Goal: Transaction & Acquisition: Purchase product/service

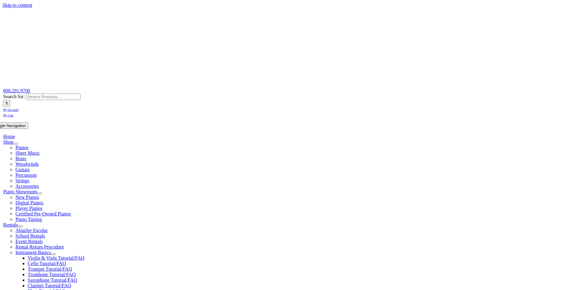
scroll to position [61, 0]
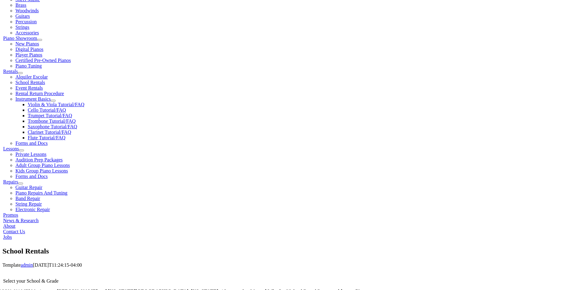
scroll to position [806, 0]
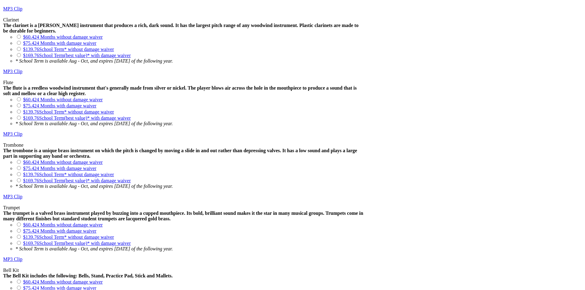
scroll to position [583, 0]
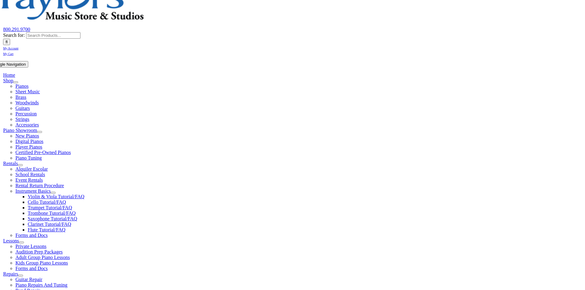
scroll to position [92, 0]
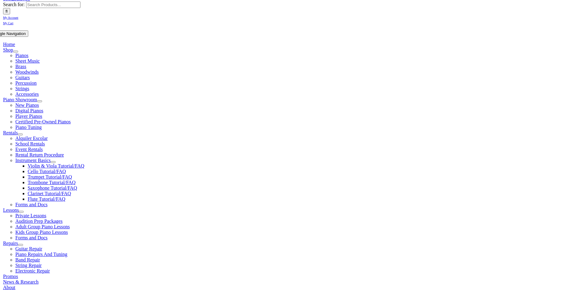
type input "1"
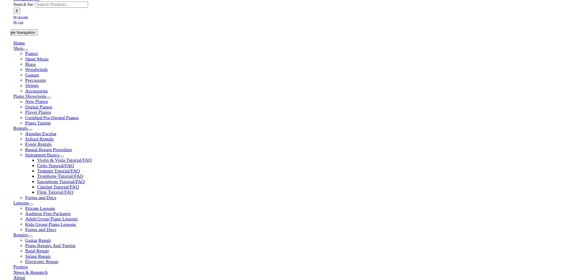
scroll to position [0, 0]
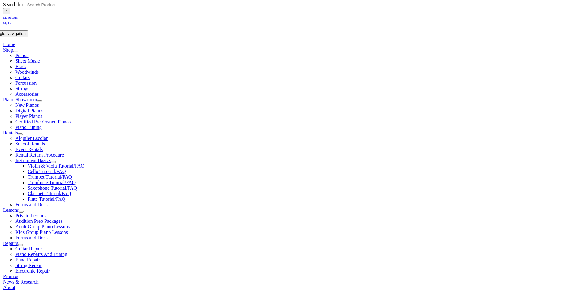
type input "Jasper"
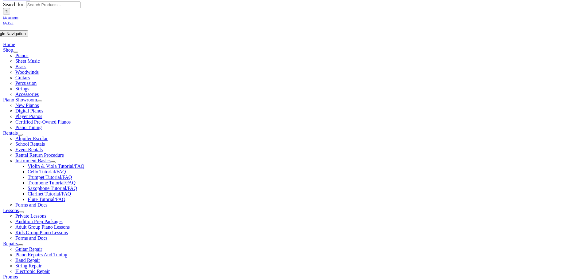
type input "Bell"
type input "[PERSON_NAME][GEOGRAPHIC_DATA]"
type input "406 599 1066"
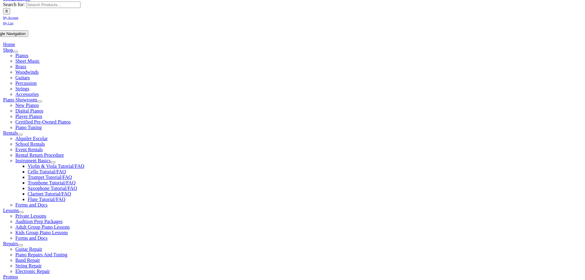
type input "177"
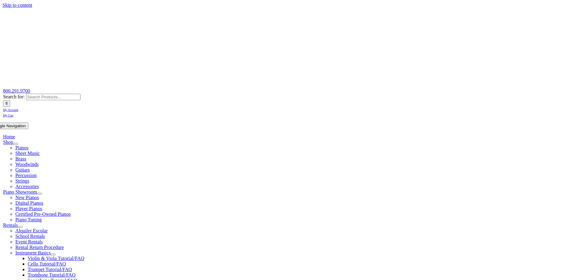
click at [26, 156] on span "Brass" at bounding box center [20, 158] width 11 height 5
click at [14, 114] on span "My Cart" at bounding box center [8, 115] width 10 height 3
drag, startPoint x: 311, startPoint y: 216, endPoint x: 297, endPoint y: 217, distance: 13.8
type input "1"
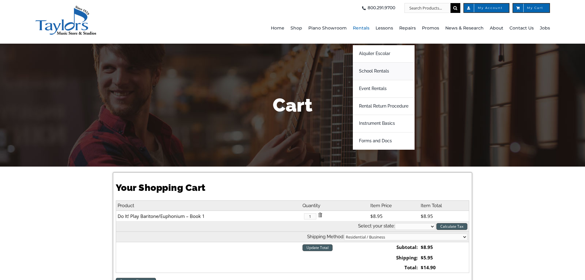
click at [365, 73] on span "School Rentals" at bounding box center [374, 71] width 30 height 10
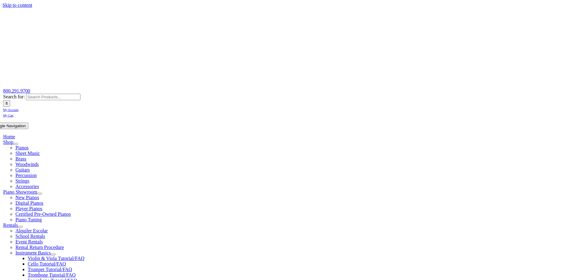
scroll to position [92, 0]
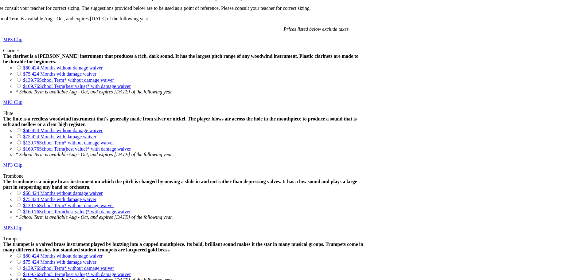
scroll to position [583, 0]
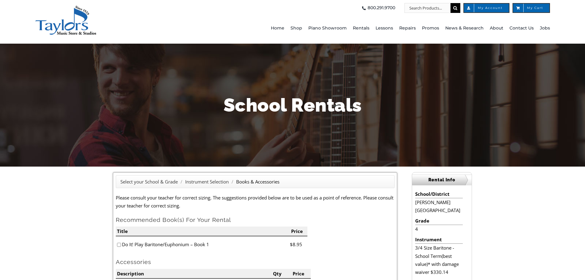
scroll to position [61, 0]
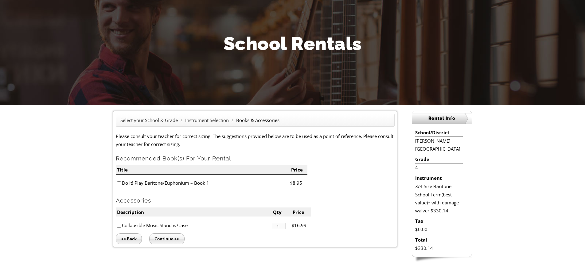
click at [118, 182] on input"] "checkbox" at bounding box center [119, 183] width 4 height 4
checkbox input"] "true"
click at [171, 240] on input "Continue >>" at bounding box center [166, 238] width 35 height 11
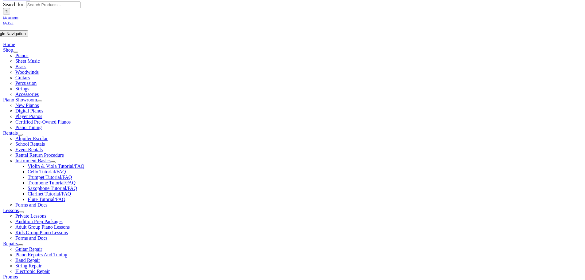
type input "1"
type input "Jasper"
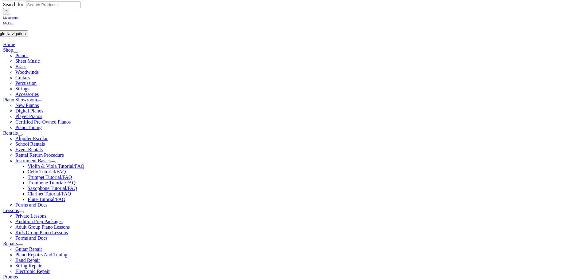
type input "Bell"
drag, startPoint x: 136, startPoint y: 211, endPoint x: 136, endPoint y: 208, distance: 3.4
type input "[PERSON_NAME][GEOGRAPHIC_DATA]"
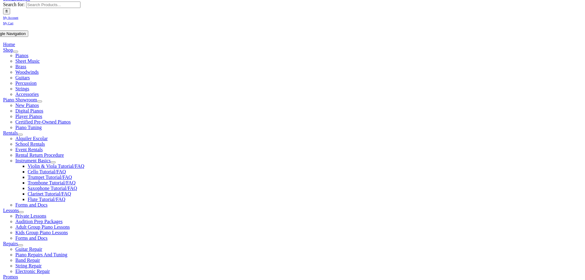
type input "4065991066"
drag, startPoint x: 147, startPoint y: 228, endPoint x: 141, endPoint y: 227, distance: 6.3
type input "1774782"
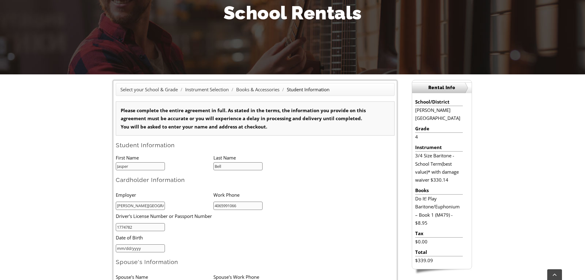
click at [138, 249] on input "mm/dd/yyyy" at bounding box center [140, 248] width 49 height 8
type input "08/13/1980"
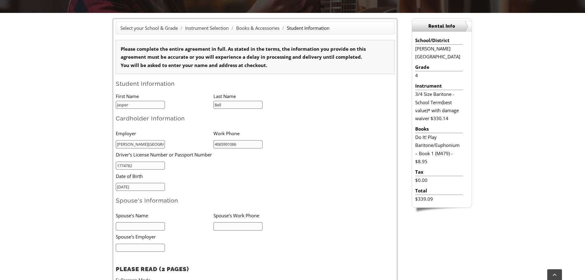
scroll to position [215, 0]
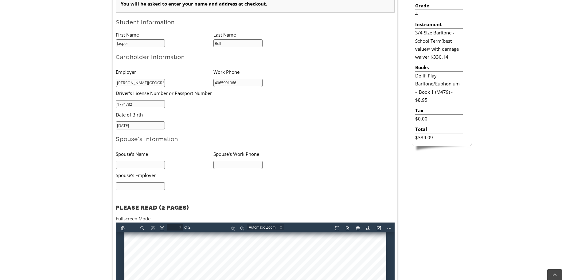
click at [145, 165] on input "text" at bounding box center [140, 165] width 49 height 8
type input "S"
type input "c"
type input "Cosmia"
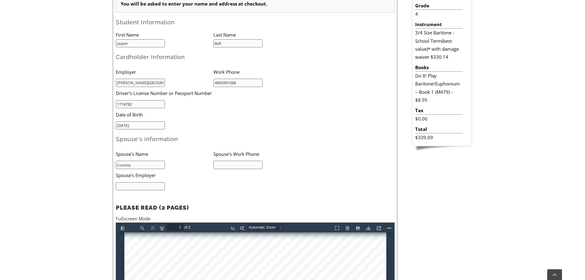
click at [242, 167] on input "text" at bounding box center [237, 165] width 49 height 8
type input "4845541004"
click at [123, 186] on input "text" at bounding box center [140, 186] width 49 height 8
type input "Harvest Market"
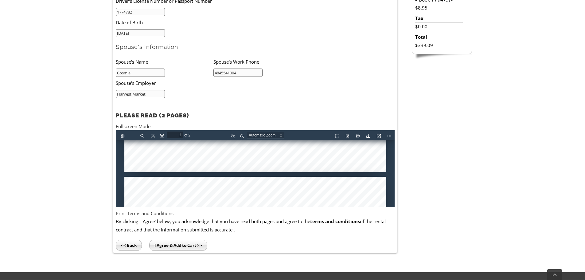
type input "2"
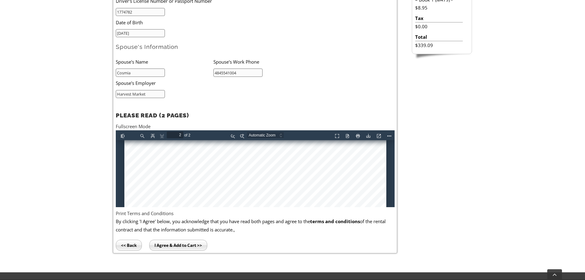
scroll to position [805, 0]
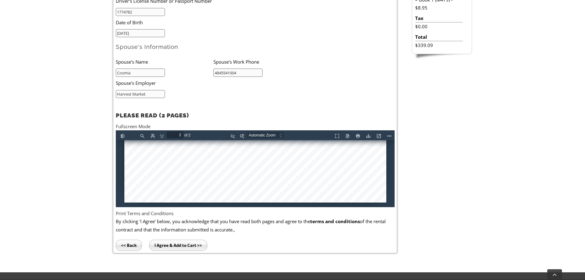
type input "Harvest Market"
click at [200, 244] on input "I Agree & Add to Cart >>" at bounding box center [178, 244] width 58 height 11
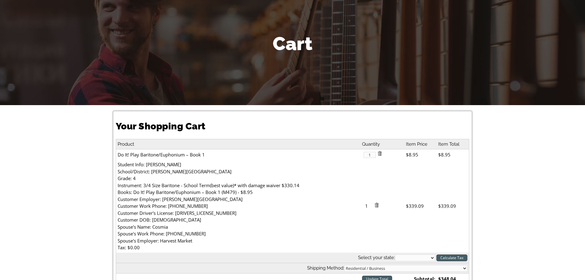
scroll to position [123, 0]
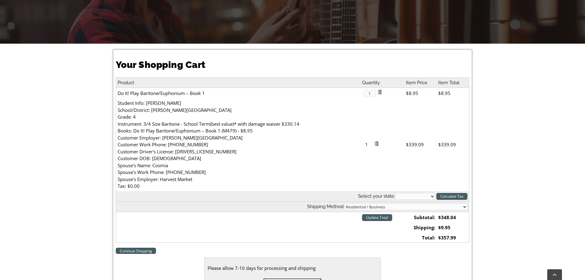
click at [404, 197] on select "Alabama Alaska Arizona Arkansas California Colorado Connecticut Delaware D. C. …" at bounding box center [415, 196] width 40 height 7
select select "DE"
click at [395, 193] on select "[US_STATE] [US_STATE] [US_STATE] [US_STATE] [US_STATE] [US_STATE] [US_STATE] [U…" at bounding box center [415, 196] width 40 height 7
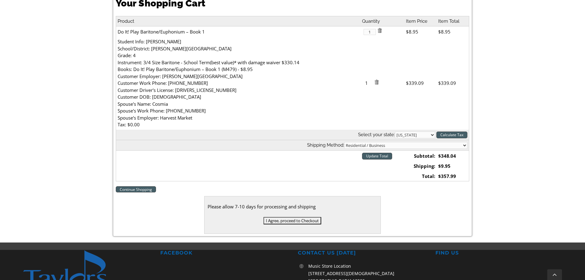
click at [302, 221] on input "I Agree, proceed to Checkout" at bounding box center [292, 220] width 58 height 7
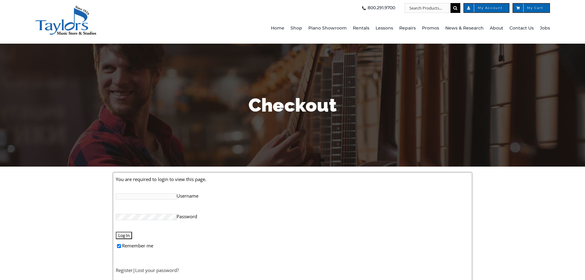
scroll to position [61, 0]
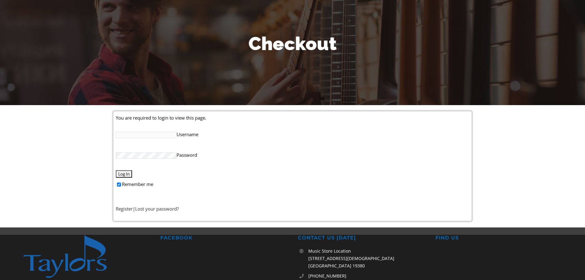
click at [120, 209] on link "Register" at bounding box center [124, 208] width 17 height 6
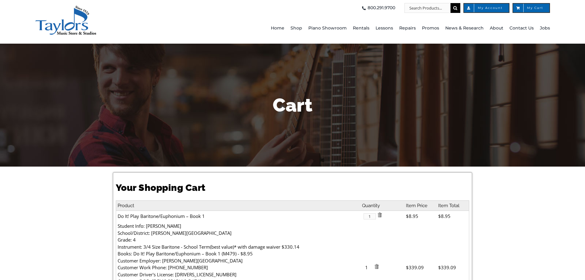
select select "DE"
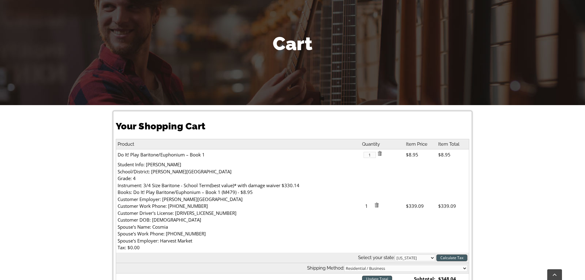
scroll to position [153, 0]
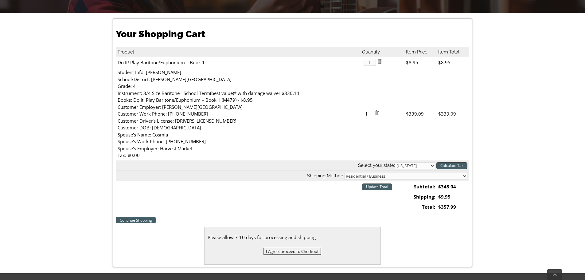
click at [277, 253] on input "I Agree, proceed to Checkout" at bounding box center [292, 250] width 58 height 7
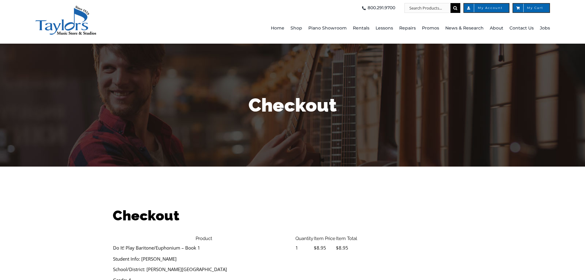
select select
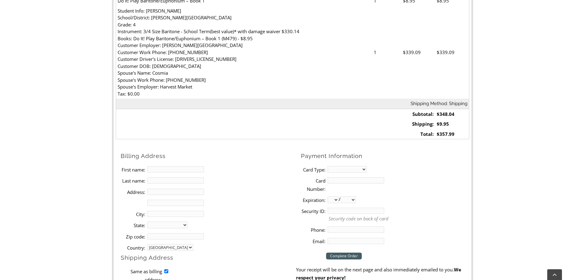
scroll to position [276, 0]
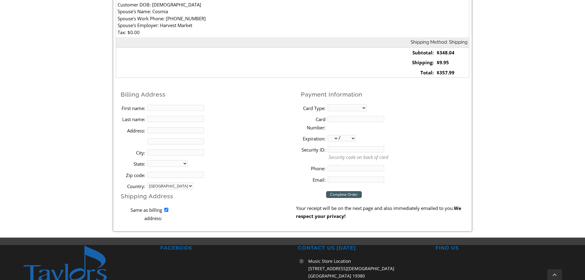
click at [166, 209] on input "Same as billing address:" at bounding box center [166, 209] width 4 height 4
checkbox input "false"
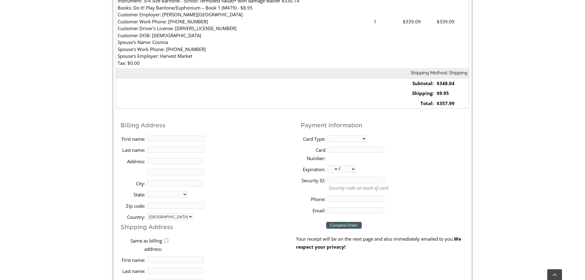
scroll to position [307, 0]
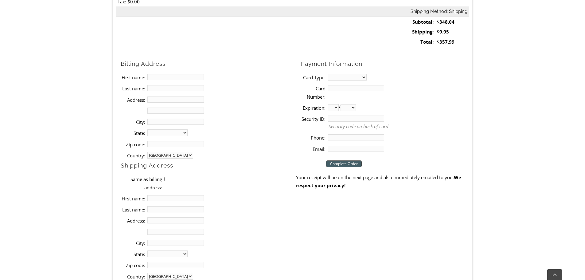
click at [161, 79] on input "First name:" at bounding box center [175, 77] width 56 height 6
type input "[PERSON_NAME]"
click at [171, 86] on input "Last name:" at bounding box center [175, 88] width 56 height 6
type input "Bell"
click at [170, 99] on input "Address:" at bounding box center [175, 99] width 56 height 6
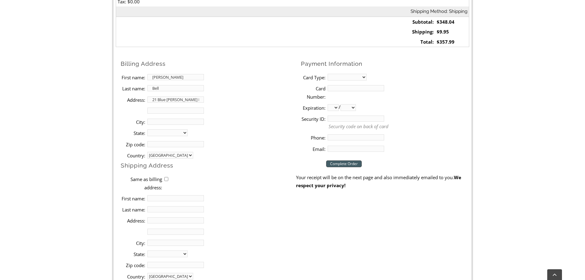
type input "21 Blue [PERSON_NAME] Dr"
click at [157, 122] on input "City:" at bounding box center [175, 121] width 56 height 6
type input "[GEOGRAPHIC_DATA]"
click at [172, 133] on select "[US_STATE] [US_STATE] [US_STATE] [US_STATE] [US_STATE] [US_STATE] [US_STATE] [U…" at bounding box center [167, 132] width 40 height 7
select select "DE"
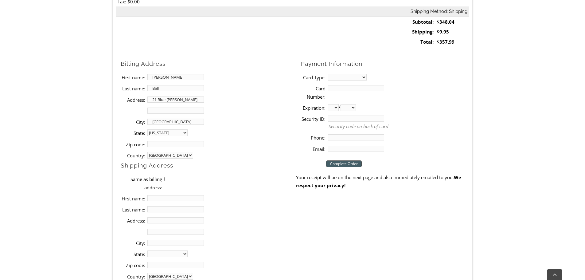
click at [147, 129] on select "[US_STATE] [US_STATE] [US_STATE] [US_STATE] [US_STATE] [US_STATE] [US_STATE] [U…" at bounding box center [167, 132] width 40 height 7
click at [172, 144] on input "Zip code:" at bounding box center [175, 144] width 56 height 6
type input "19713"
click at [336, 78] on select "MasterCard Visa American Express Discover" at bounding box center [347, 77] width 39 height 7
select select "mastercard"
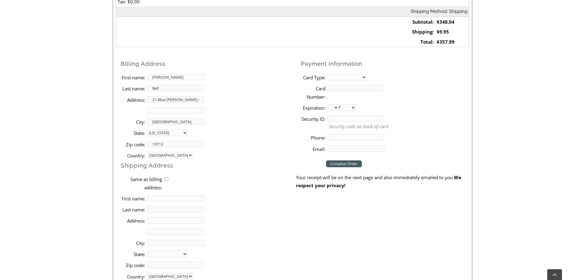
click at [328, 74] on select "MasterCard Visa American Express Discover" at bounding box center [347, 77] width 39 height 7
click at [348, 87] on input "Card Number:" at bounding box center [356, 88] width 56 height 6
click at [349, 88] on input "Card Number:" at bounding box center [356, 88] width 56 height 6
type input "[CREDIT_CARD_NUMBER]"
click at [332, 108] on select "01 02 03 04 05 06 07 08 09 10 11 12" at bounding box center [333, 107] width 11 height 7
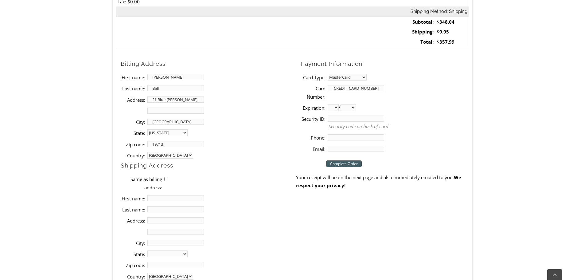
select select "03"
click at [328, 104] on select "01 02 03 04 05 06 07 08 09 10 11 12" at bounding box center [333, 107] width 11 height 7
click at [351, 106] on select "2025 2026 2027 2028 2029 2030 2031 2032 2033 2034 2035 2036 2037" at bounding box center [347, 107] width 15 height 7
select select "2030"
click at [343, 104] on select "2025 2026 2027 2028 2029 2030 2031 2032 2033 2034 2035 2036 2037" at bounding box center [347, 107] width 15 height 7
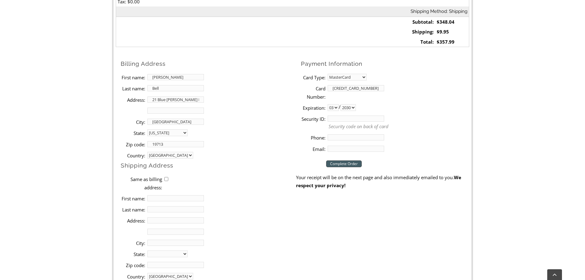
click at [339, 119] on input "Security ID:" at bounding box center [356, 118] width 56 height 6
type input "858"
click at [362, 137] on input "Phone:" at bounding box center [356, 137] width 56 height 6
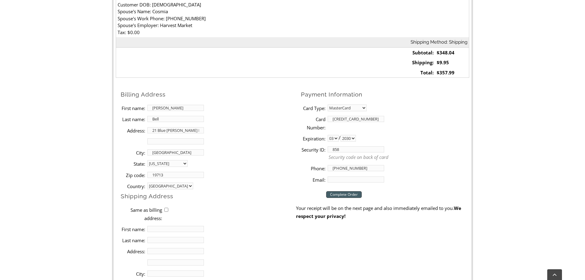
type input "[PHONE_NUMBER]"
click at [347, 177] on input "Email:" at bounding box center [356, 179] width 56 height 6
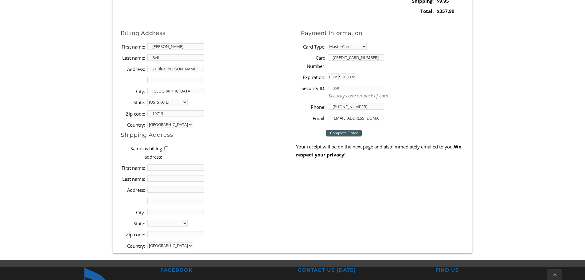
type input "[EMAIL_ADDRESS][DOMAIN_NAME]"
click at [174, 164] on input "First name:" at bounding box center [175, 167] width 56 height 6
type input "Jasper"
click at [189, 180] on input "Last name:" at bounding box center [175, 178] width 56 height 6
type input "Bell"
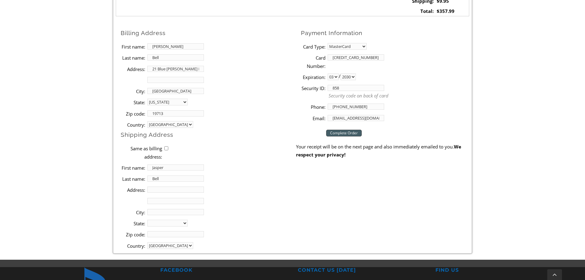
click at [170, 187] on input "Address:" at bounding box center [175, 189] width 56 height 6
type input "[STREET_ADDRESS]"
click at [152, 212] on input "City:" at bounding box center [175, 212] width 56 height 6
type input "Hockessin"
click at [170, 222] on select "[US_STATE] [US_STATE] [US_STATE] [US_STATE] [US_STATE] [US_STATE] [US_STATE] [U…" at bounding box center [167, 222] width 40 height 7
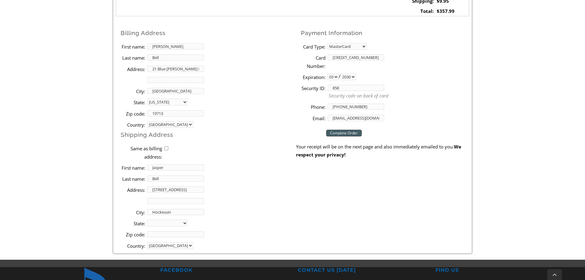
select select "DE"
click at [147, 219] on select "[US_STATE] [US_STATE] [US_STATE] [US_STATE] [US_STATE] [US_STATE] [US_STATE] [U…" at bounding box center [167, 222] width 40 height 7
click at [160, 235] on input "Zip code:" at bounding box center [175, 234] width 56 height 6
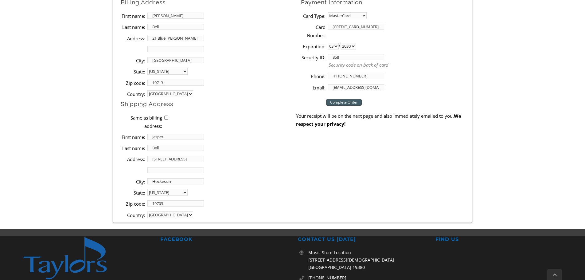
type input "19703"
drag, startPoint x: 189, startPoint y: 159, endPoint x: 146, endPoint y: 160, distance: 43.0
click at [146, 160] on li "Address: [STREET_ADDRESS]" at bounding box center [208, 158] width 175 height 11
click at [177, 34] on li "Address: [STREET_ADDRESS][PERSON_NAME]" at bounding box center [208, 38] width 175 height 11
click at [160, 172] on input "text" at bounding box center [175, 170] width 56 height 6
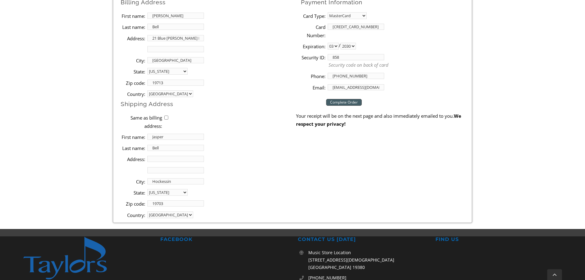
paste input "[STREET_ADDRESS]"
type input "[STREET_ADDRESS]"
click at [168, 160] on input "Address:" at bounding box center [175, 159] width 56 height 6
type input "[PERSON_NAME] Auditorium"
click at [270, 183] on li "City: Hockessin" at bounding box center [208, 181] width 175 height 11
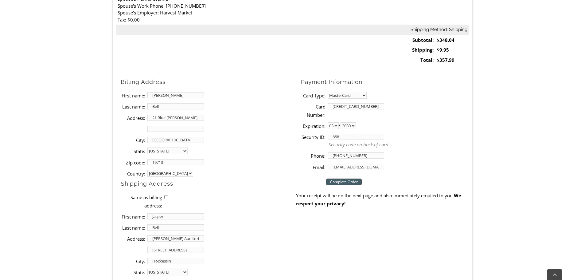
scroll to position [320, 0]
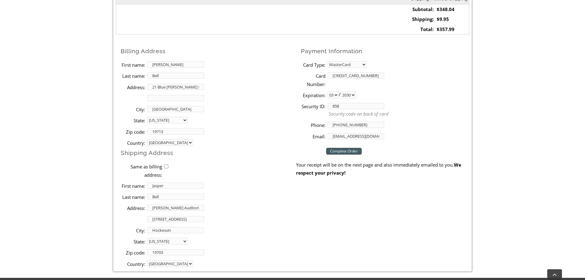
click at [348, 151] on input "Complete Order" at bounding box center [344, 151] width 36 height 7
